Goal: Register for event/course

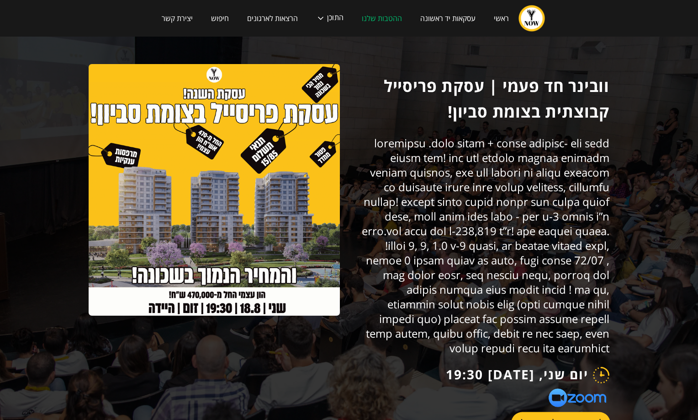
click at [539, 412] on link "להרשמה לוובינר!" at bounding box center [560, 423] width 99 height 22
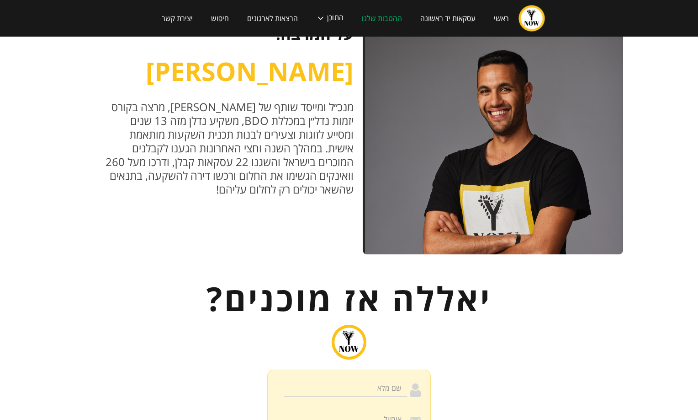
scroll to position [945, 0]
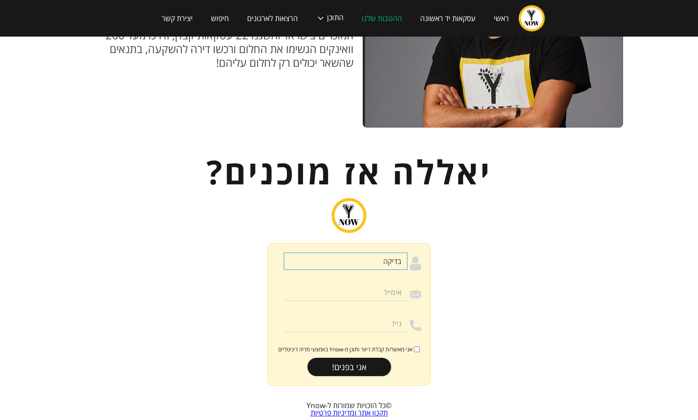
type input "בדיקה"
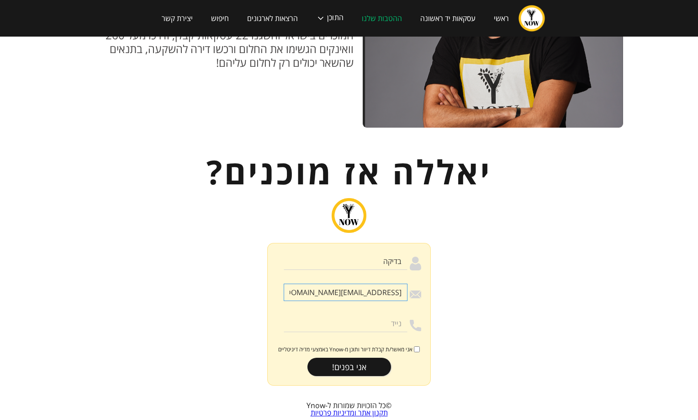
type input "sebibas3@gmail.com"
type input "0543434121"
click at [415, 346] on input "אני מאשר/ת קבלת דיוור ותוכן מ-Ynow באמצעי מדיה דיגיטליים" at bounding box center [417, 349] width 6 height 6
checkbox input "true"
click at [365, 357] on input "אני בפנים!" at bounding box center [350, 366] width 84 height 18
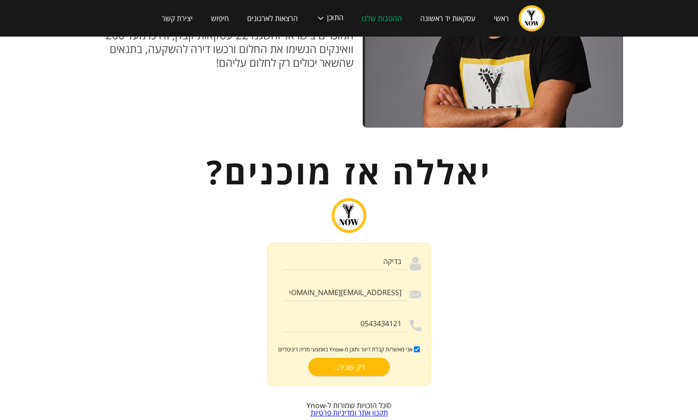
type input "אני בפנים!"
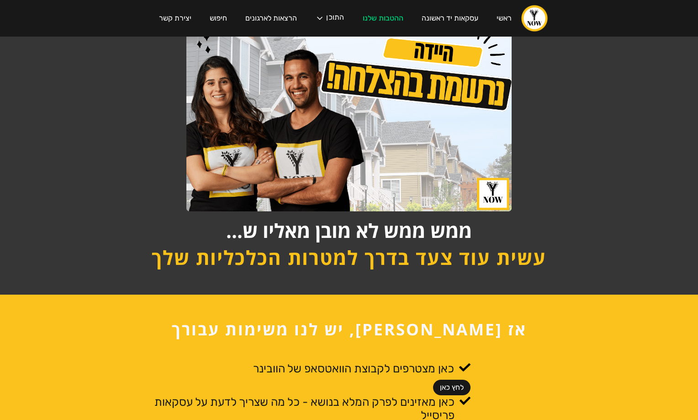
scroll to position [142, 0]
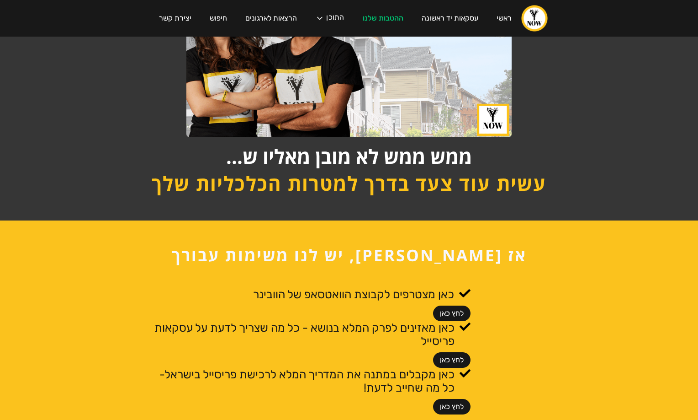
click at [446, 312] on link "לחץ כאן" at bounding box center [451, 313] width 37 height 16
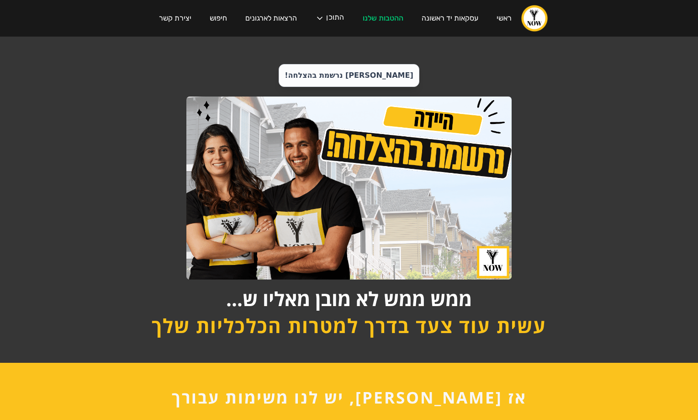
scroll to position [142, 0]
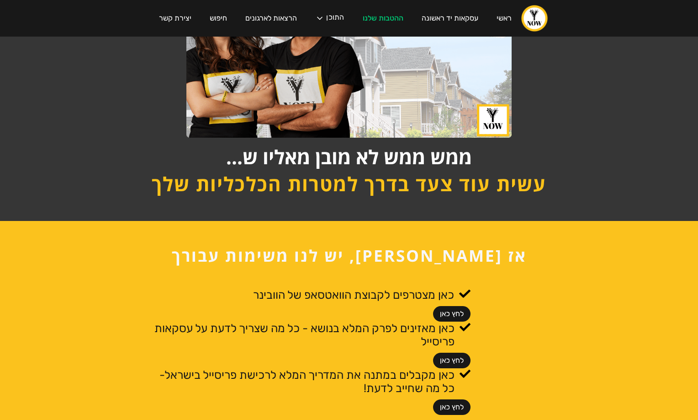
click at [636, 91] on div "היידה נרשמת בהצלחה! ממש ממש לא מובן מאליו ש... עשית עוד צעד בדרך למטרות הכלכליו…" at bounding box center [349, 58] width 698 height 326
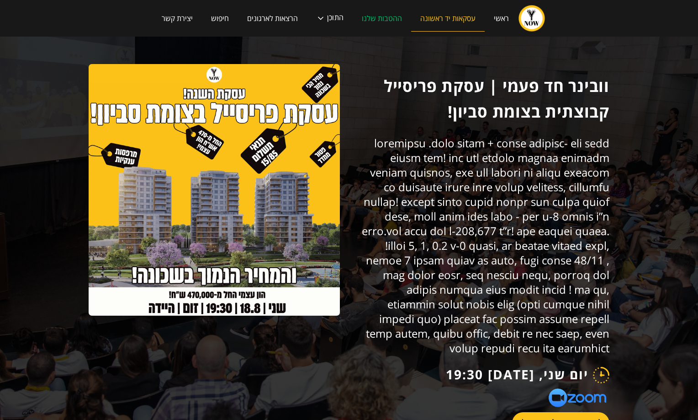
click at [447, 17] on link "עסקאות יד ראשונה" at bounding box center [448, 18] width 74 height 26
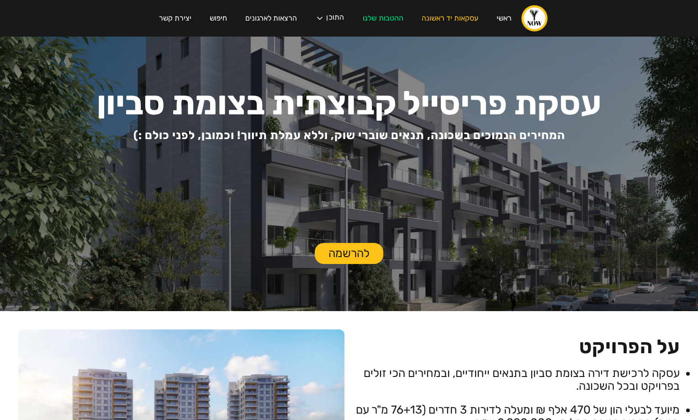
click at [344, 254] on link "להרשמה" at bounding box center [349, 253] width 69 height 21
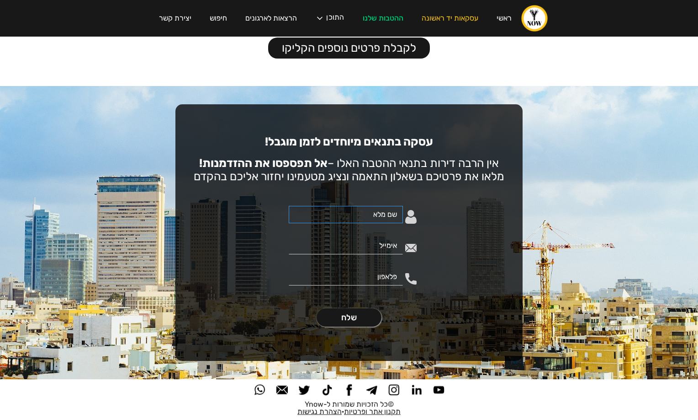
scroll to position [1580, 0]
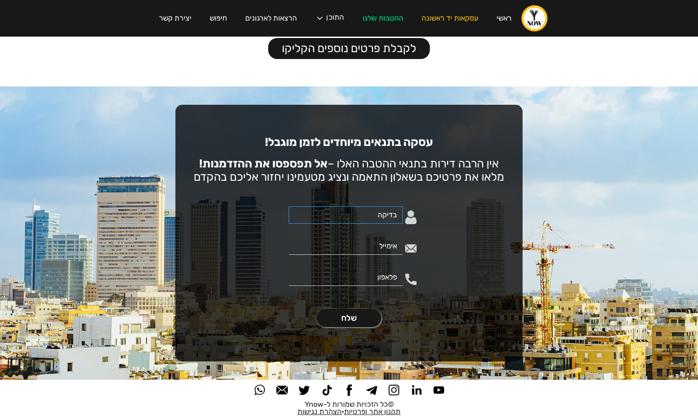
type input "בדיקה"
type input "sebibas3@gmail.com"
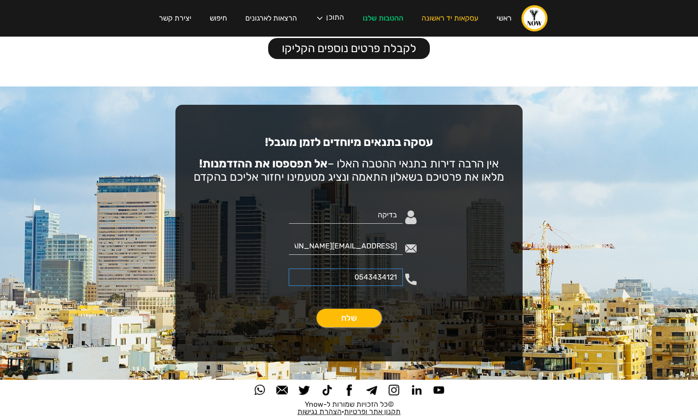
type input "0543434121"
click at [356, 321] on input "שלח" at bounding box center [349, 318] width 65 height 18
type input "נשלח.."
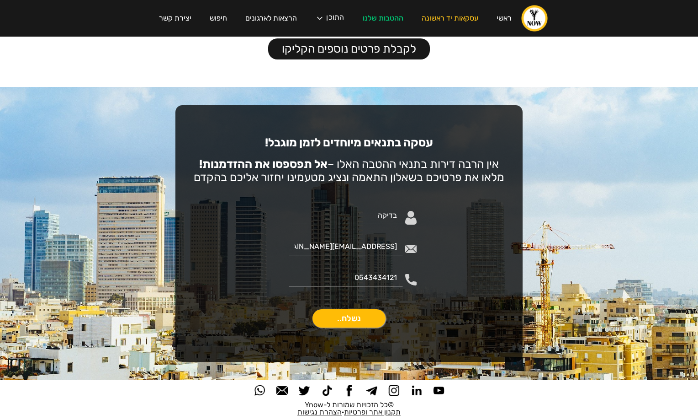
scroll to position [1579, 0]
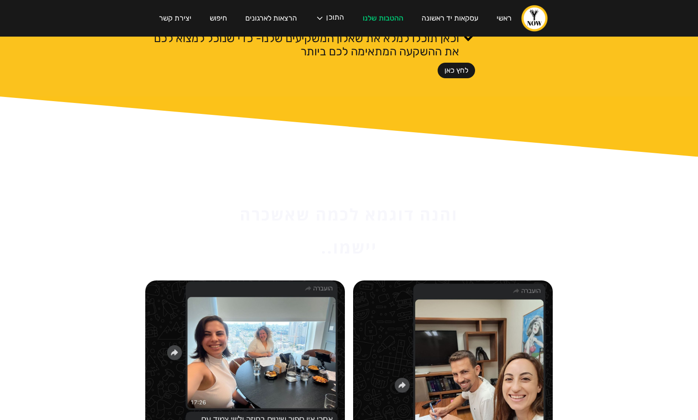
scroll to position [474, 0]
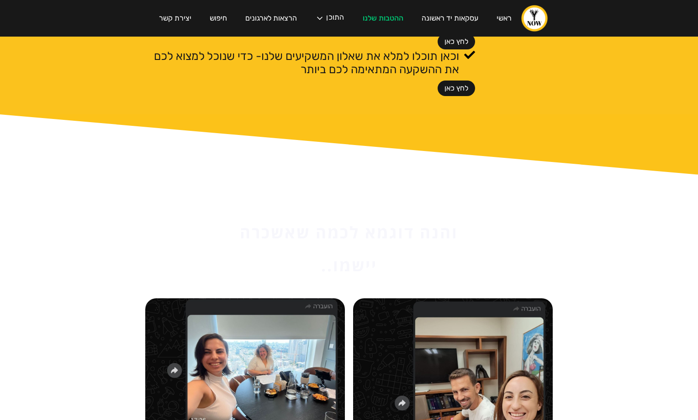
click at [354, 225] on h2 "והנה דוגמא לכמה שאשכרה יישמו.." at bounding box center [349, 249] width 274 height 66
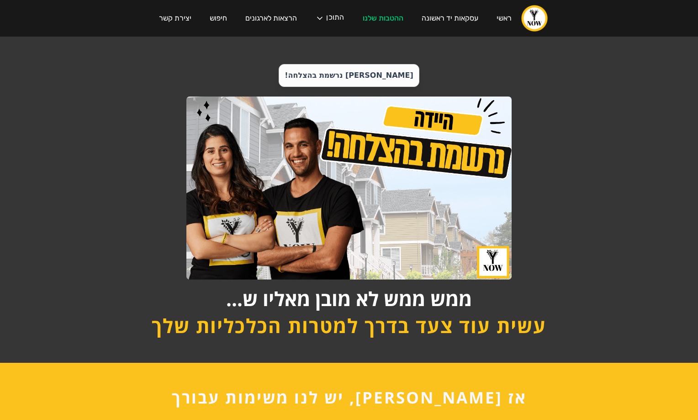
scroll to position [0, 0]
